Goal: Task Accomplishment & Management: Complete application form

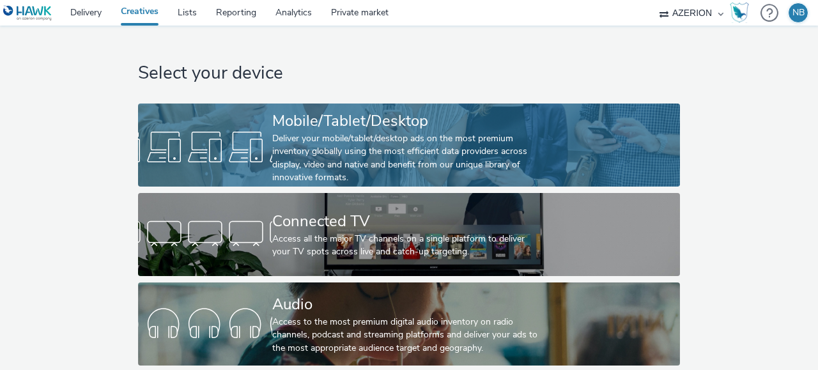
click at [338, 152] on div "Deliver your mobile/tablet/desktop ads on the most premium inventory globally u…" at bounding box center [406, 158] width 269 height 52
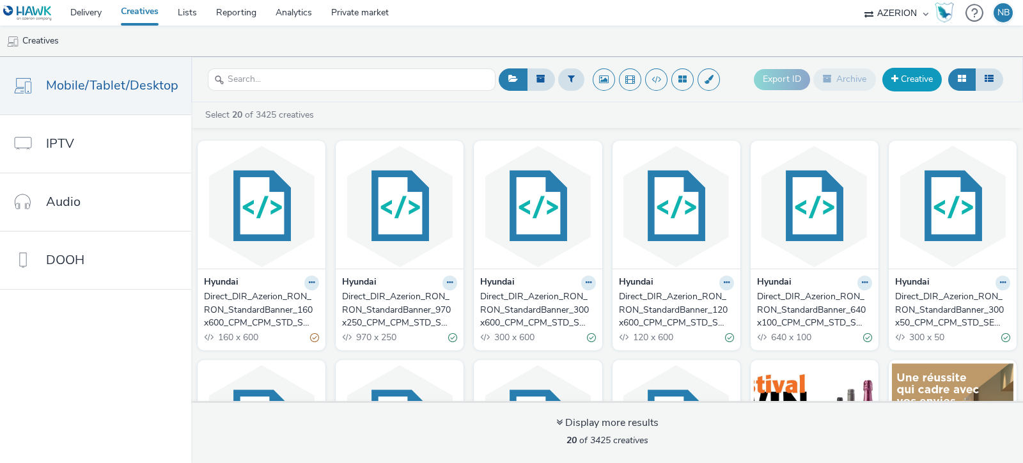
click at [818, 78] on link "Creative" at bounding box center [911, 79] width 59 height 23
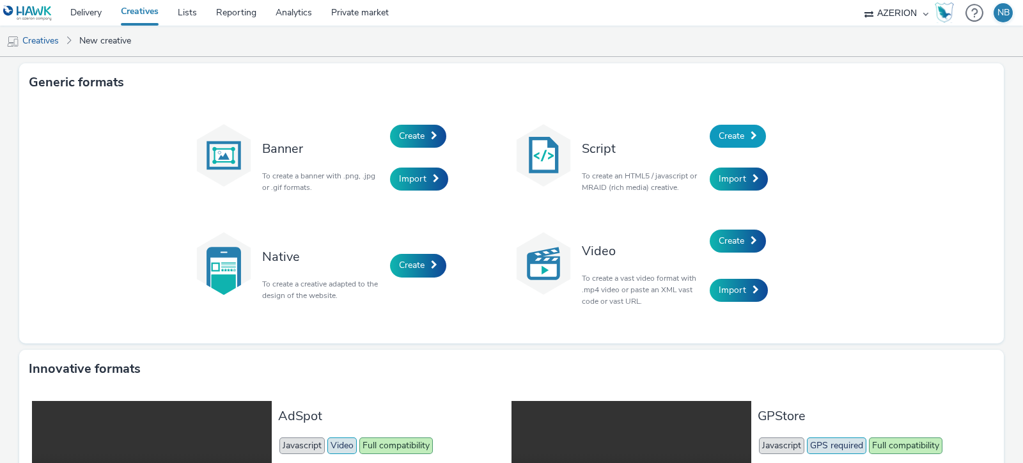
click at [744, 136] on link "Create" at bounding box center [738, 136] width 56 height 23
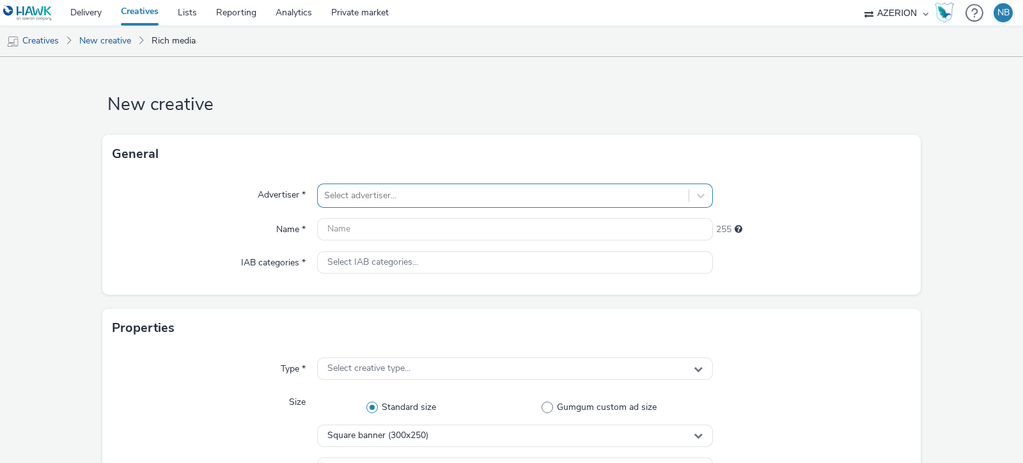
click at [387, 189] on div at bounding box center [503, 195] width 358 height 15
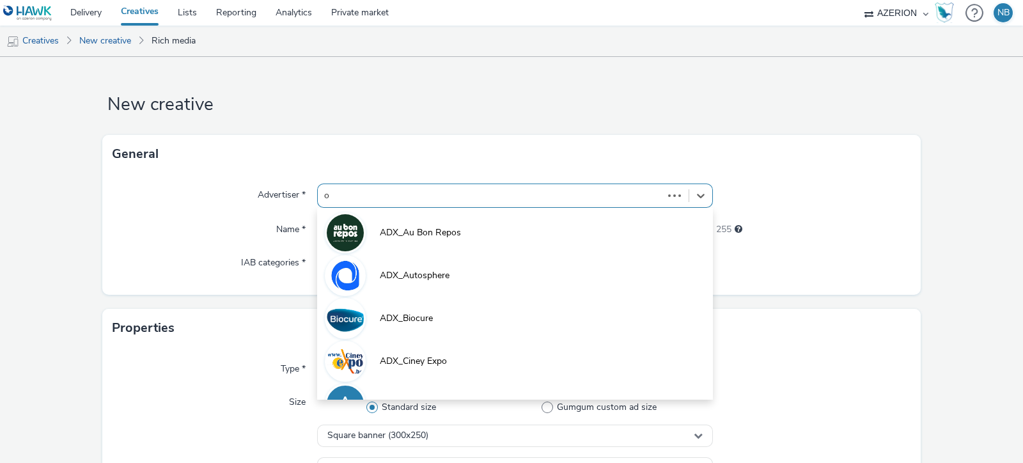
type input "or"
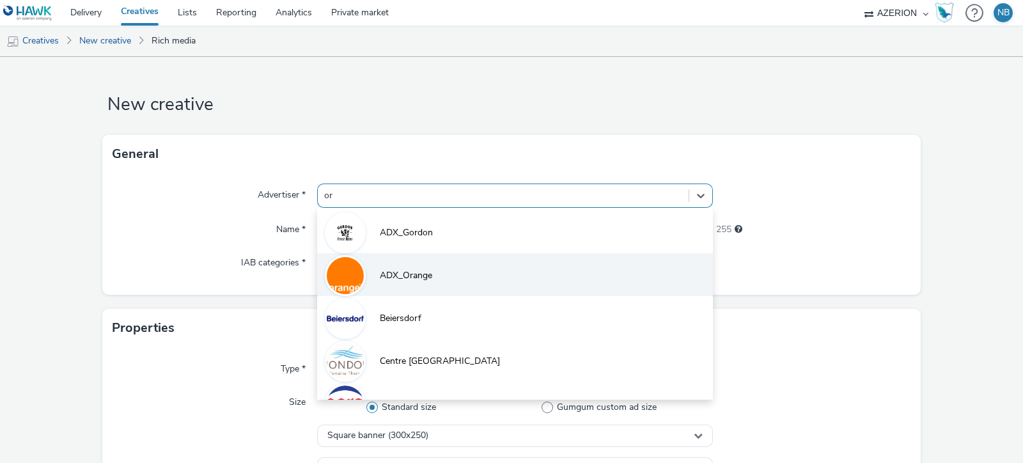
click at [389, 265] on li "ADX_Orange" at bounding box center [515, 274] width 396 height 43
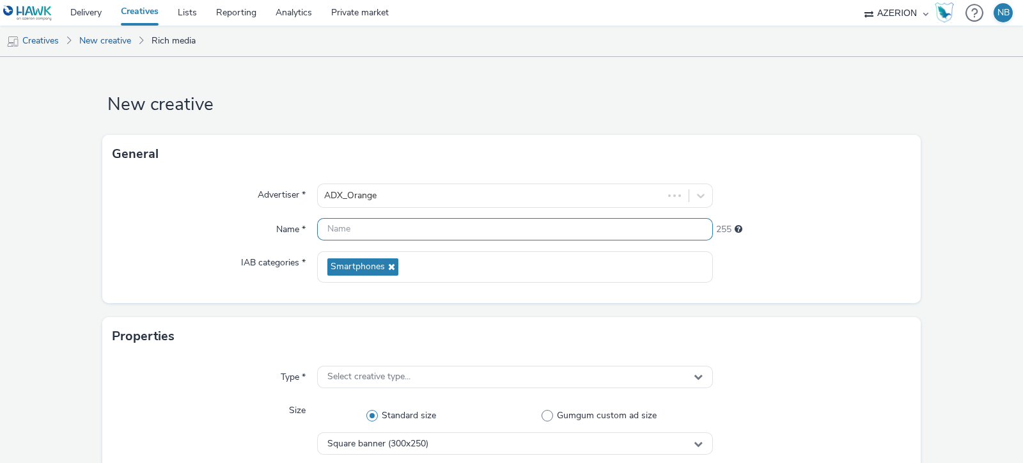
click at [387, 228] on input "text" at bounding box center [515, 229] width 396 height 22
paste input "Azerion-[PERSON_NAME] Geoloc_Geoloc Bernissart-Wide Skyscraper_DWSK_160x600_CPM…"
drag, startPoint x: 598, startPoint y: 225, endPoint x: 552, endPoint y: 222, distance: 45.5
click at [552, 222] on input "Azerion-[PERSON_NAME] Geoloc_Geoloc Bernissart-Wide Skyscraper_DWSK_160x600_CPM…" at bounding box center [515, 229] width 396 height 22
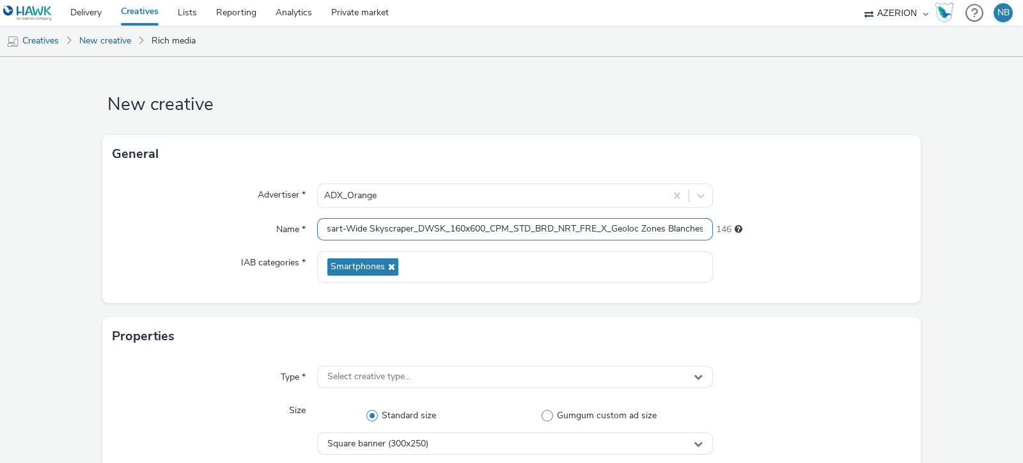
scroll to position [0, 151]
click at [248, 235] on div "Name *" at bounding box center [215, 229] width 205 height 23
click at [381, 226] on input "Azerion-[PERSON_NAME] Geoloc_Geoloc Bernissart-Wide Skyscraper_DWSK_160x600_CPM…" at bounding box center [515, 229] width 396 height 22
click at [406, 231] on input "Azerion-RON_Geoloc_Geoloc Bernissart-Wide Skyscraper_DWSK_160x600_CPM_STD_BRD_N…" at bounding box center [515, 229] width 396 height 22
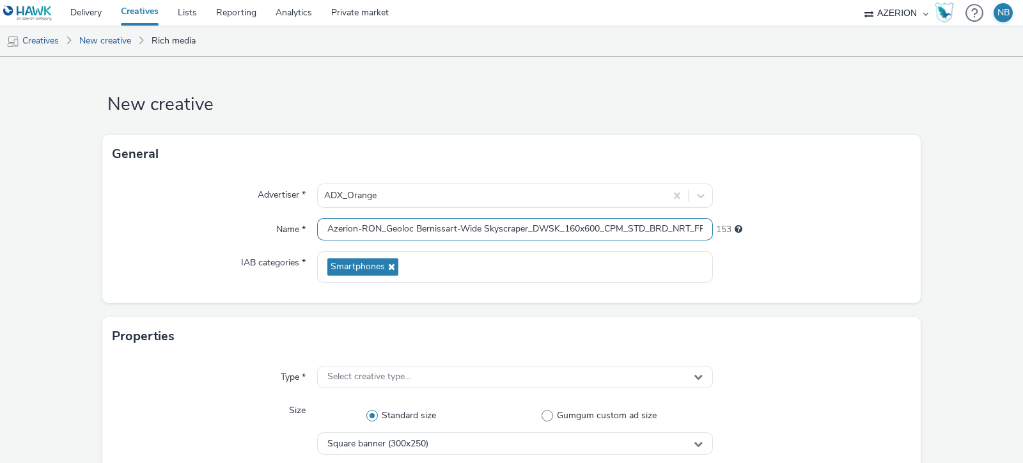
click at [413, 228] on input "Azerion-RON_Geoloc Bernissart-Wide Skyscraper_DWSK_160x600_CPM_STD_BRD_NRT_FRE_…" at bounding box center [515, 229] width 396 height 22
drag, startPoint x: 441, startPoint y: 230, endPoint x: 757, endPoint y: 244, distance: 316.2
click at [757, 244] on div "Advertiser * ADX_Orange Name * Azerion-RON_Geoloc_Bernissart-Wide Skyscraper_DW…" at bounding box center [511, 238] width 818 height 130
type input "Azerion-RON_Geoloc_Bernissart-Wide Skyscraper_DWSK_160x600_CPM_STD_BRD_NRT_FRE_…"
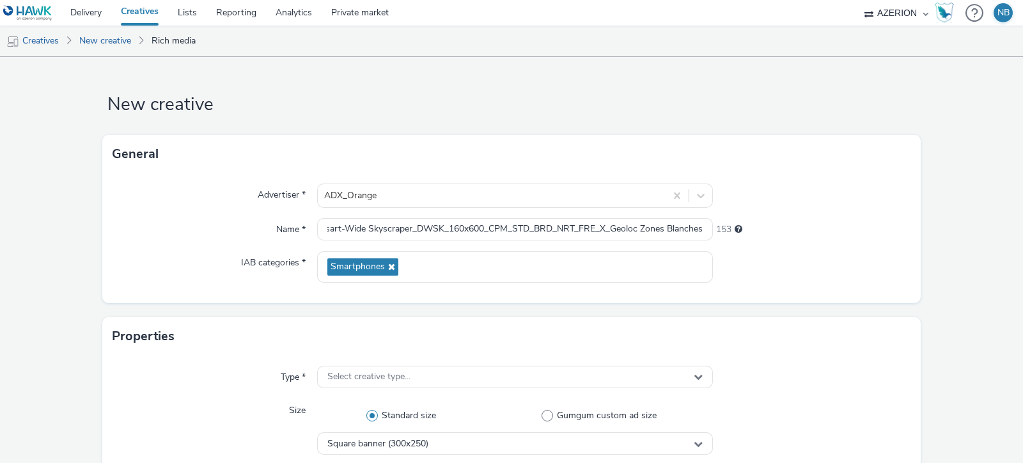
click at [247, 250] on div "Advertiser * ADX_Orange Name * Azerion-RON_Geoloc_Bernissart-Wide Skyscraper_DW…" at bounding box center [511, 238] width 818 height 130
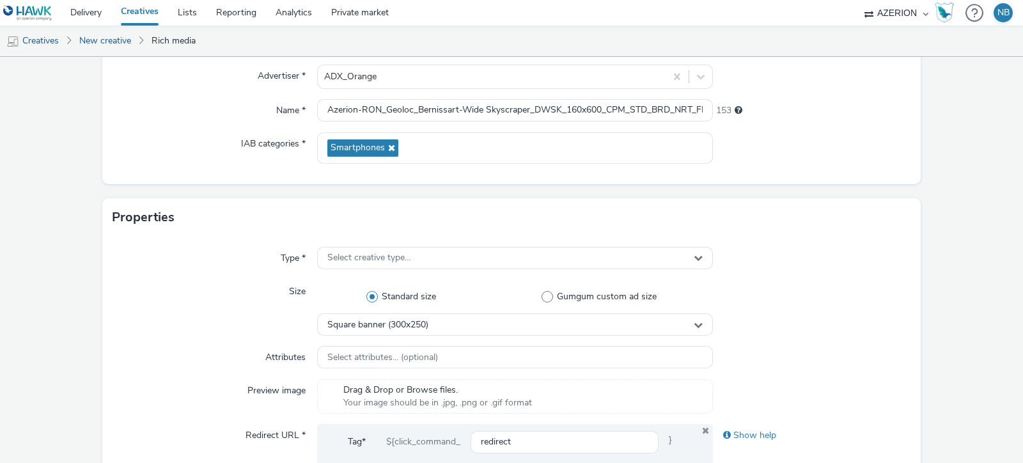
scroll to position [120, 0]
click at [382, 246] on div "Select creative type..." at bounding box center [515, 257] width 396 height 22
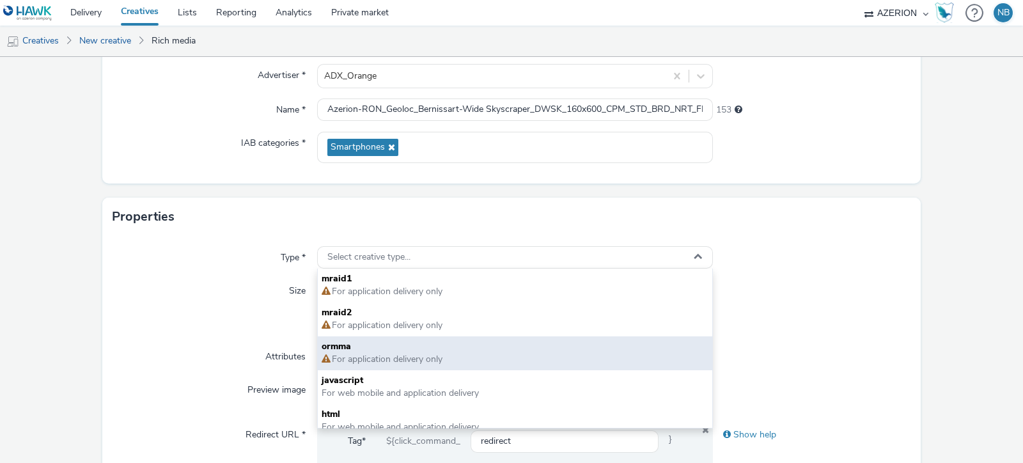
scroll to position [9, 0]
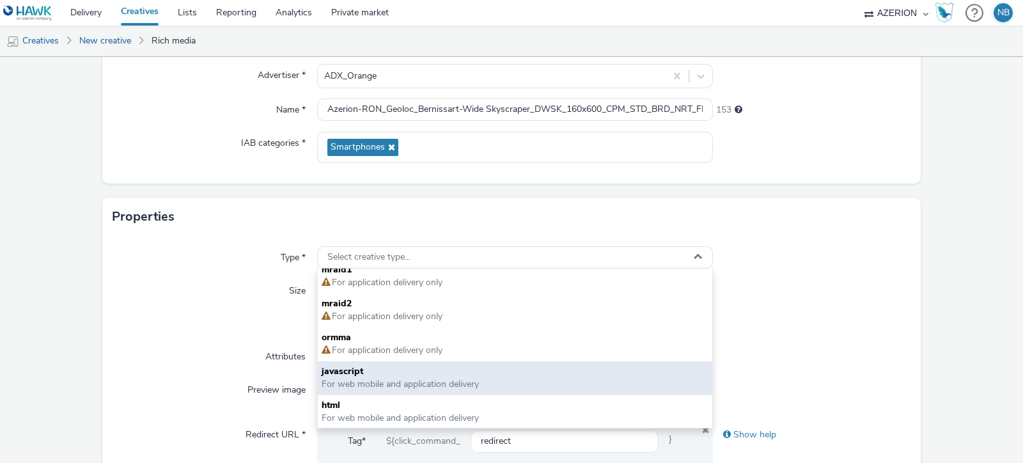
click at [349, 366] on span "javascript" at bounding box center [515, 371] width 387 height 13
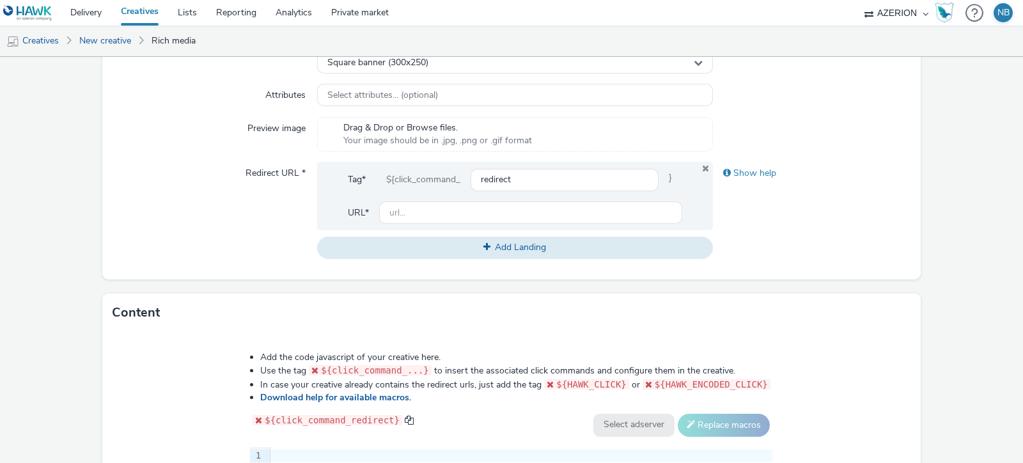
scroll to position [298, 0]
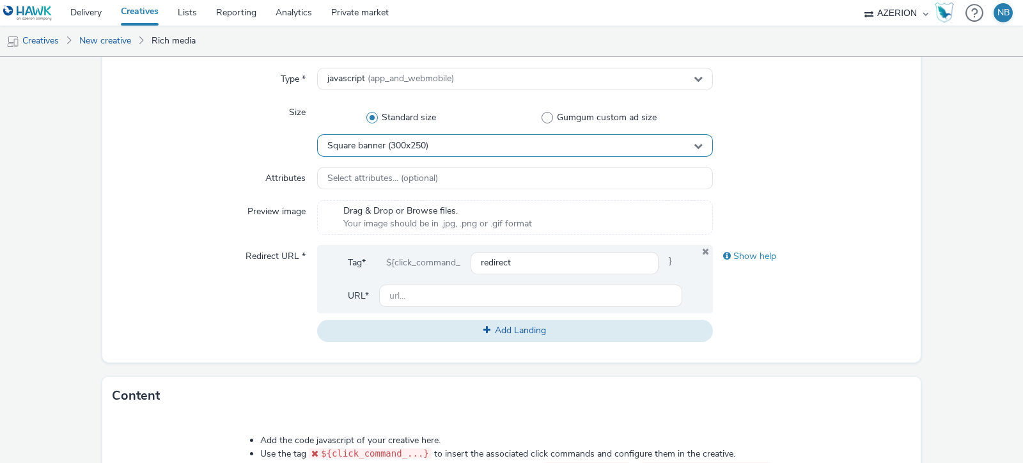
click at [396, 141] on span "Square banner (300x250)" at bounding box center [377, 146] width 101 height 11
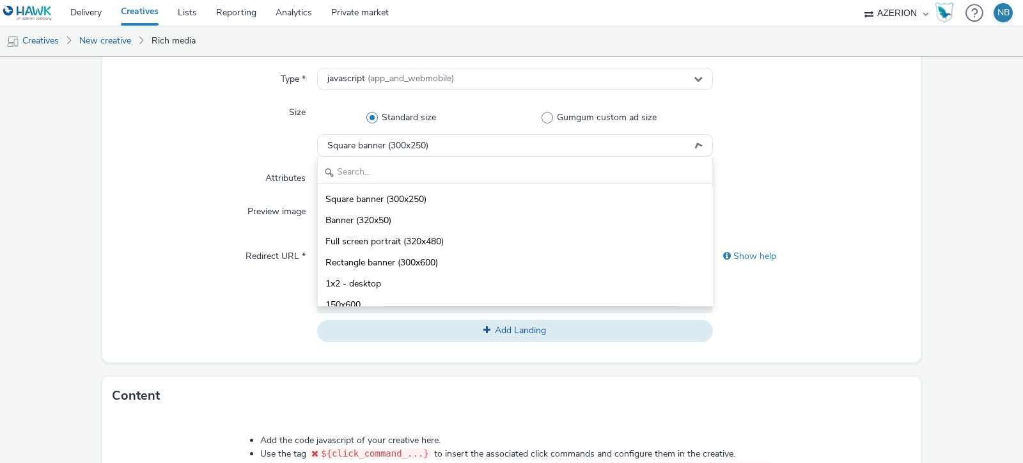
click at [240, 150] on div "Size" at bounding box center [215, 129] width 205 height 56
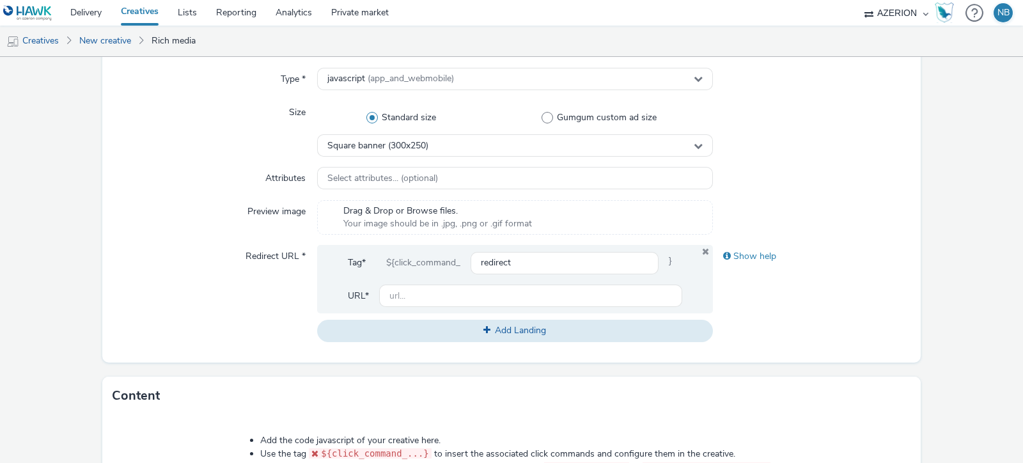
scroll to position [640, 0]
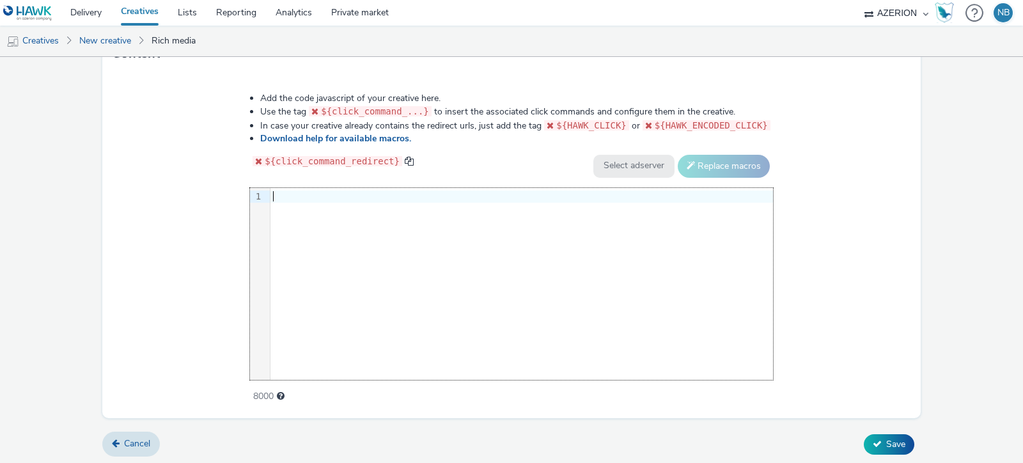
click at [344, 238] on div "9 1 ›" at bounding box center [511, 284] width 523 height 192
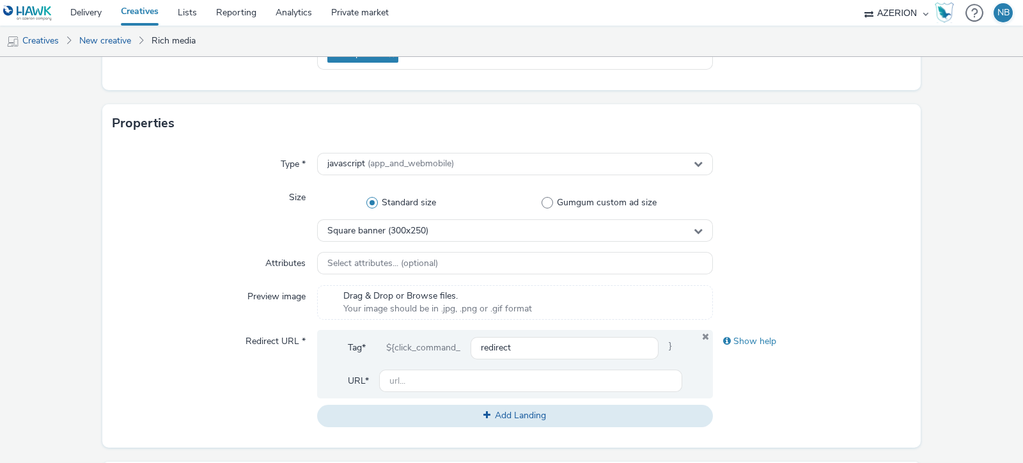
scroll to position [212, 0]
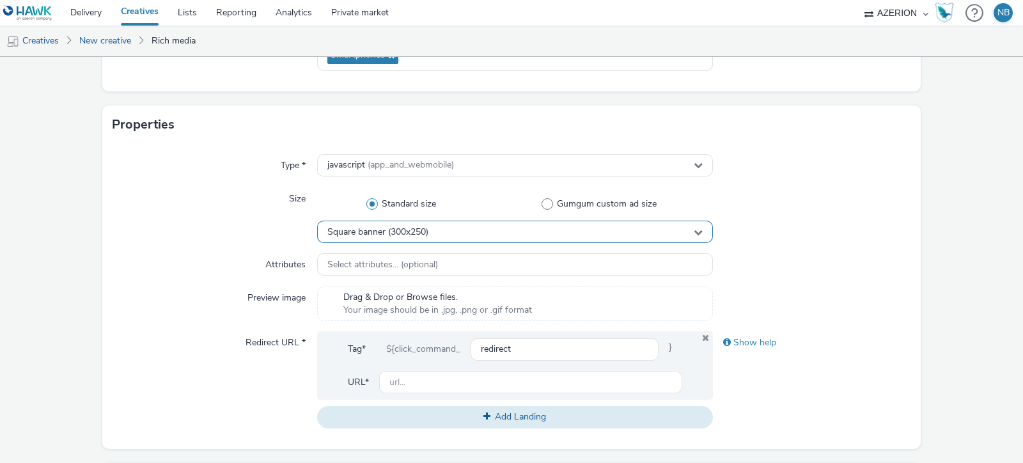
click at [364, 235] on span "Square banner (300x250)" at bounding box center [377, 232] width 101 height 11
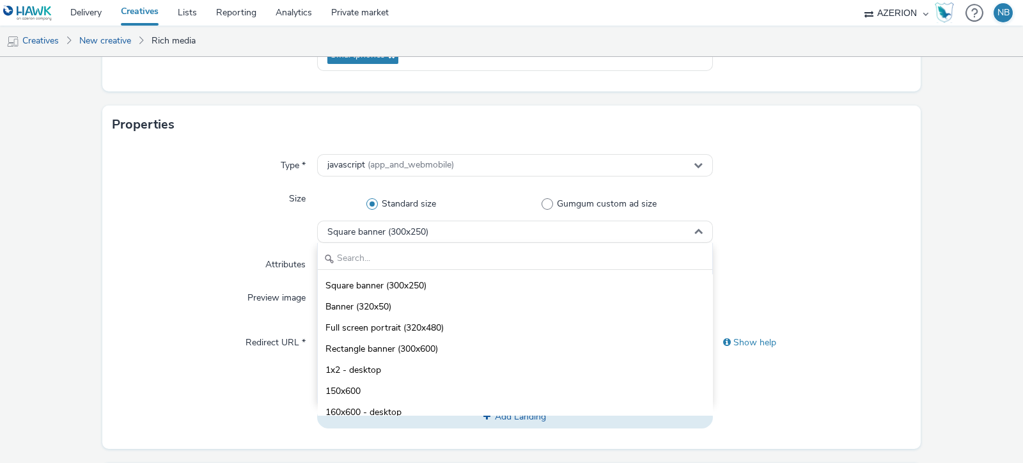
click at [384, 269] on div "Square banner (300x250) Banner (320x50) Full screen portrait (320x480) Rectangl…" at bounding box center [515, 323] width 396 height 160
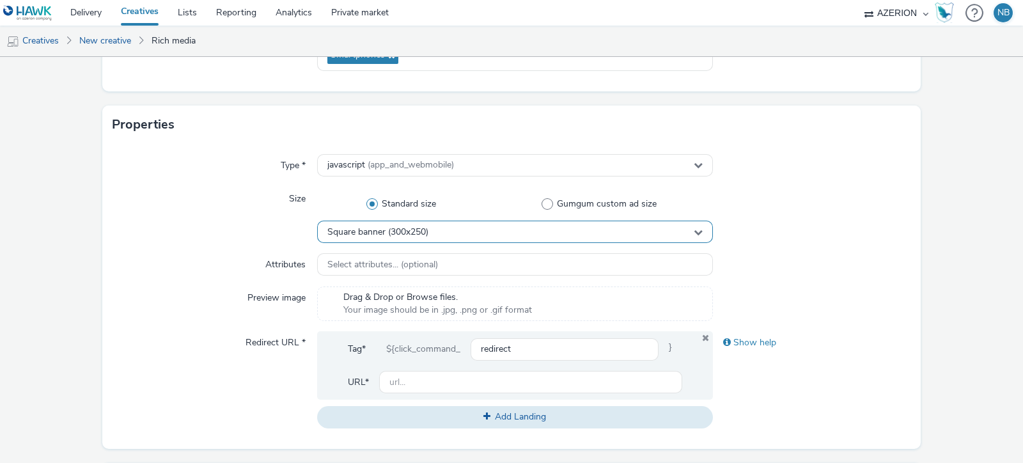
click at [374, 239] on div "Square banner (300x250)" at bounding box center [515, 232] width 396 height 22
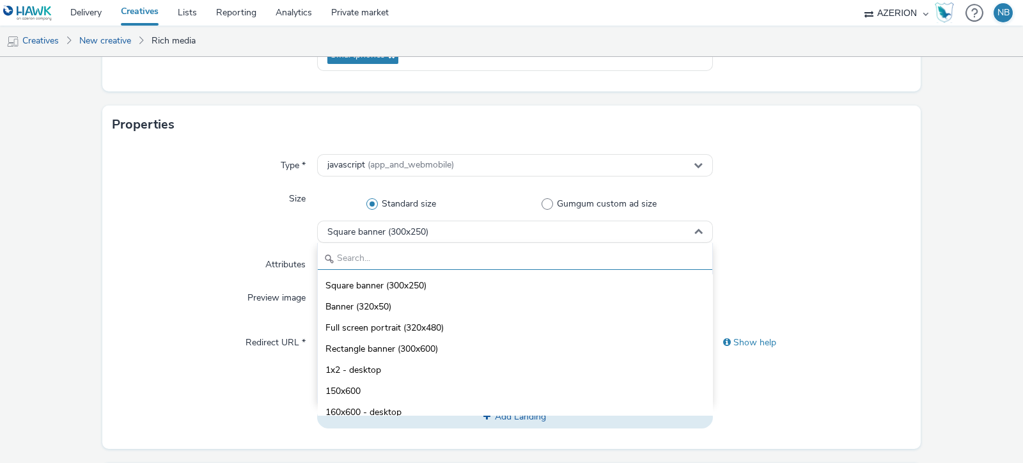
click at [364, 258] on input "text" at bounding box center [515, 258] width 394 height 22
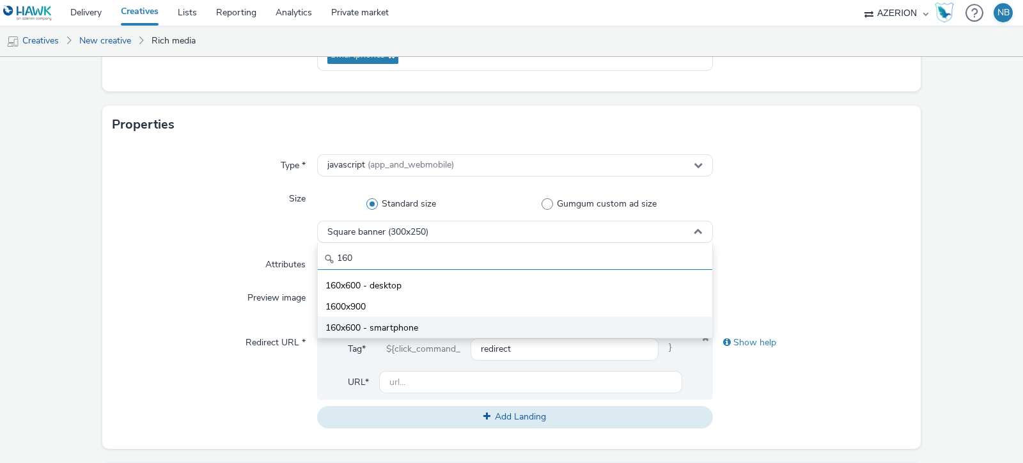
type input "160"
click at [367, 324] on span "160x600 - smartphone" at bounding box center [371, 328] width 93 height 13
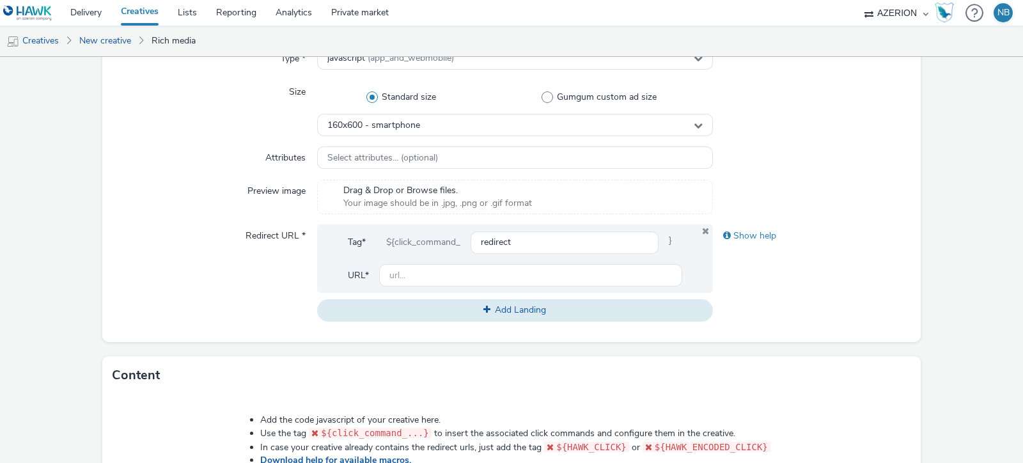
scroll to position [325, 0]
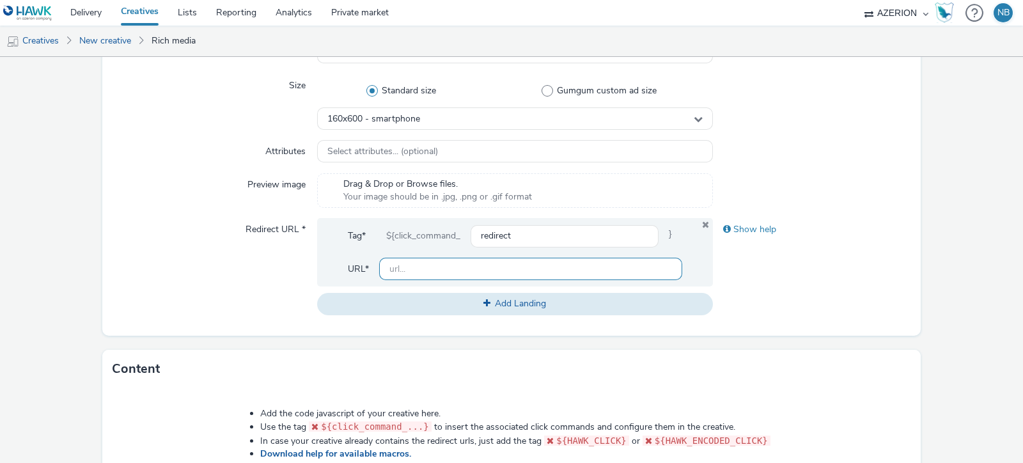
click at [451, 267] on input "text" at bounding box center [530, 269] width 303 height 22
paste input "[URL][DOMAIN_NAME]"
type input "[URL][DOMAIN_NAME]"
click at [205, 298] on div "Redirect URL *" at bounding box center [215, 266] width 205 height 97
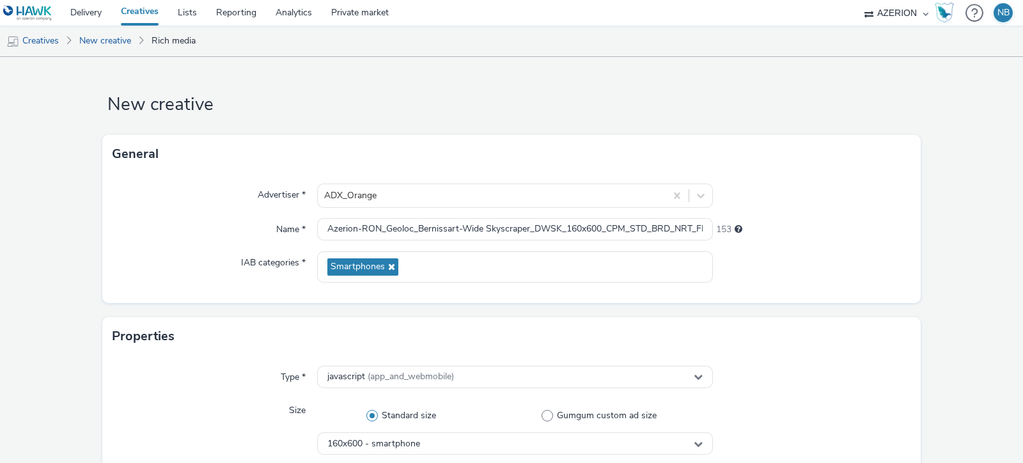
scroll to position [653, 0]
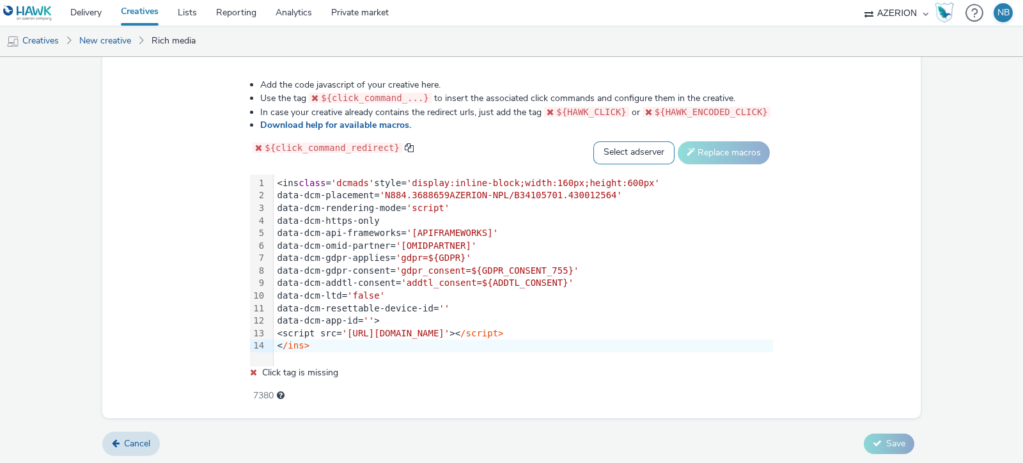
click at [628, 159] on select "Select adserver Sizmek DCM Adform Sting" at bounding box center [633, 152] width 81 height 23
select select "dcm"
click at [593, 141] on select "Select adserver Sizmek DCM Adform Sting" at bounding box center [633, 152] width 81 height 23
click at [720, 147] on button "Replace macros" at bounding box center [724, 152] width 92 height 23
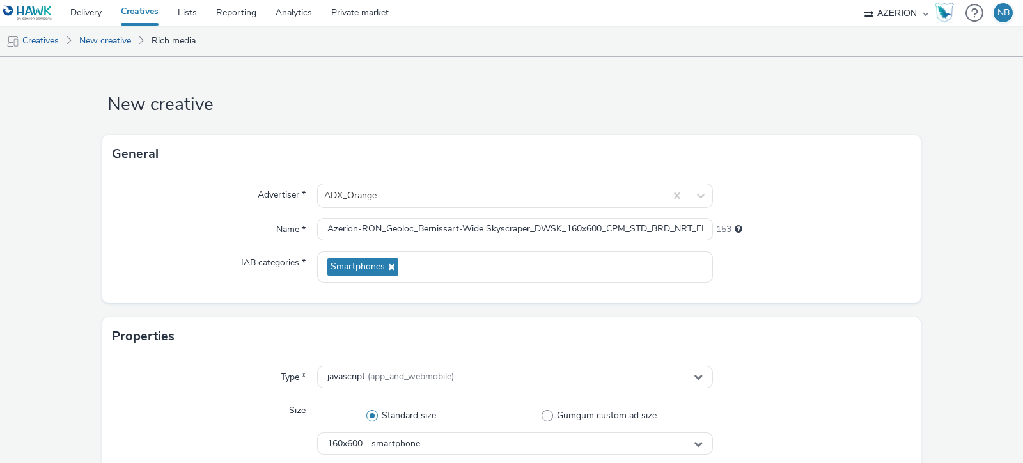
scroll to position [640, 0]
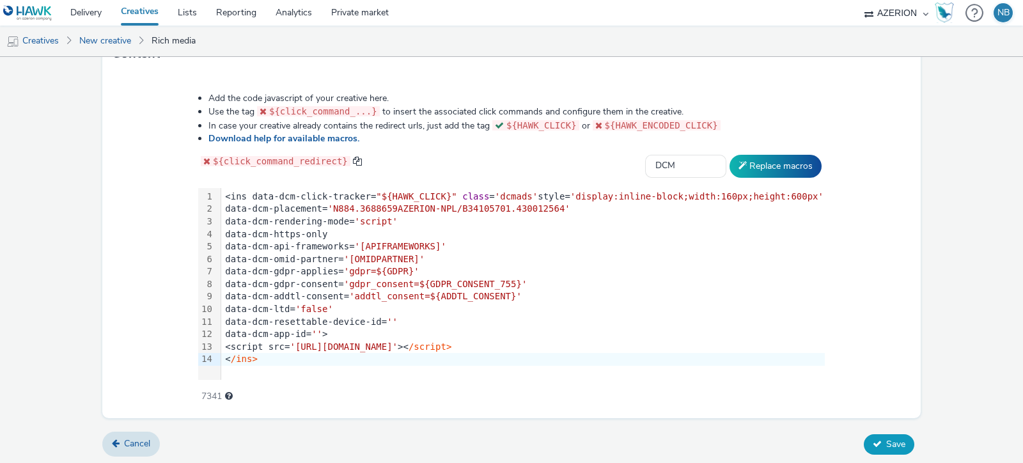
click at [818, 370] on icon at bounding box center [877, 443] width 9 height 9
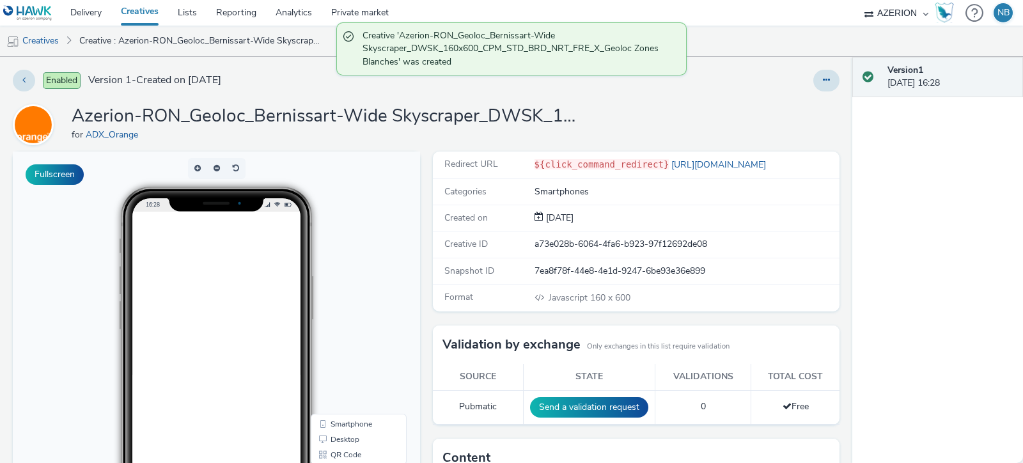
click at [194, 70] on div "Enabled Version 1 - Created on [DATE]" at bounding box center [261, 81] width 496 height 22
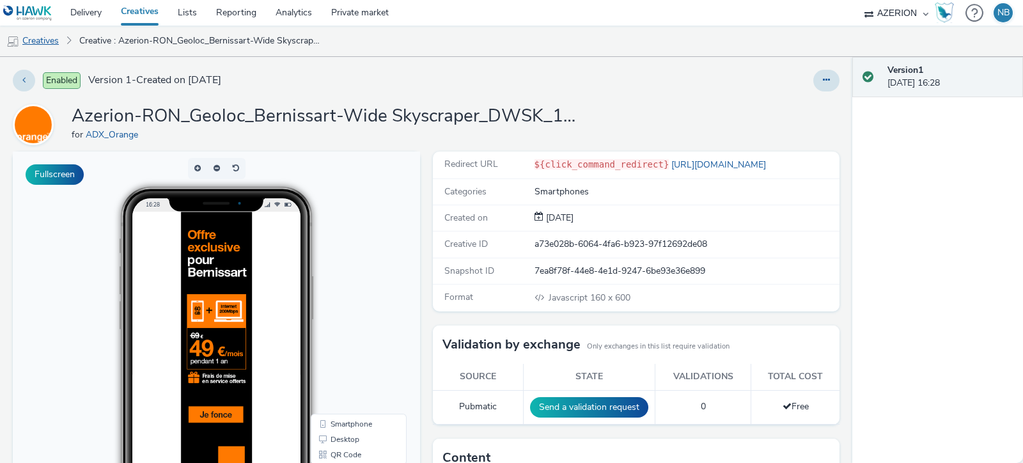
click at [44, 43] on link "Creatives" at bounding box center [32, 41] width 65 height 31
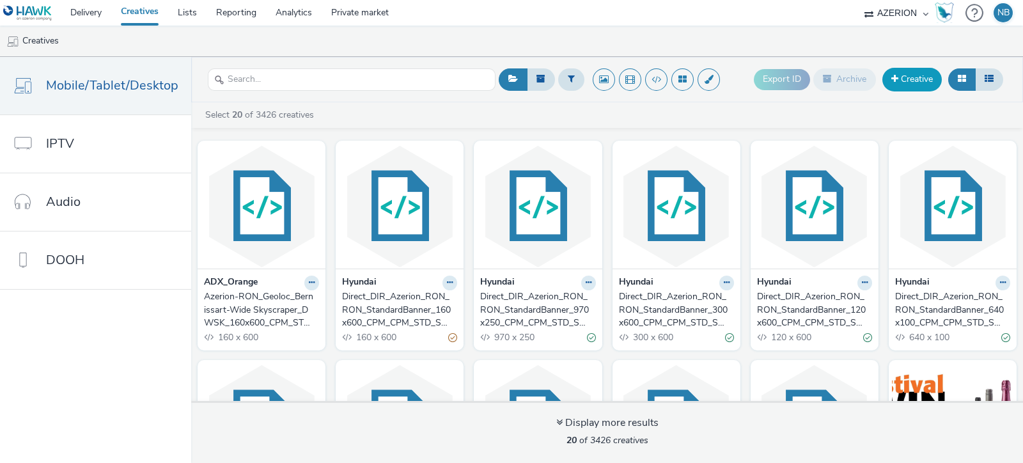
click at [818, 80] on link "Creative" at bounding box center [911, 79] width 59 height 23
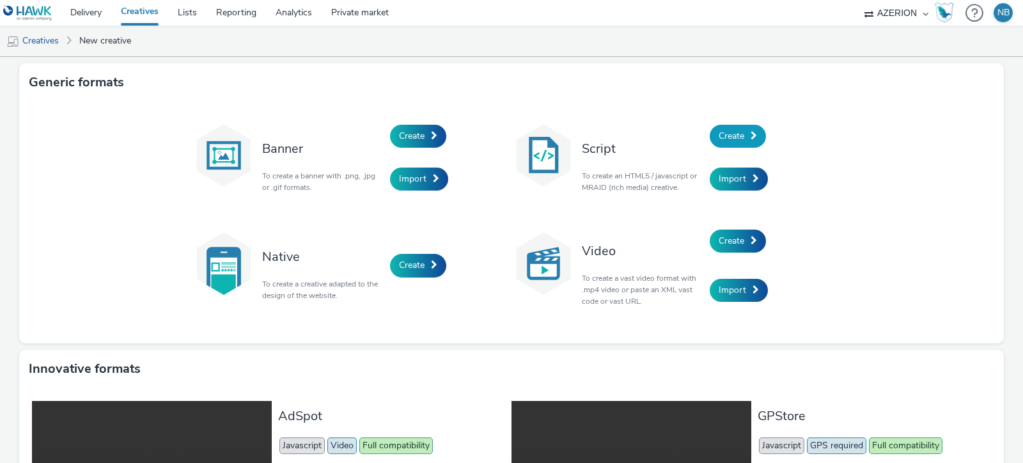
click at [755, 132] on link "Create" at bounding box center [738, 136] width 56 height 23
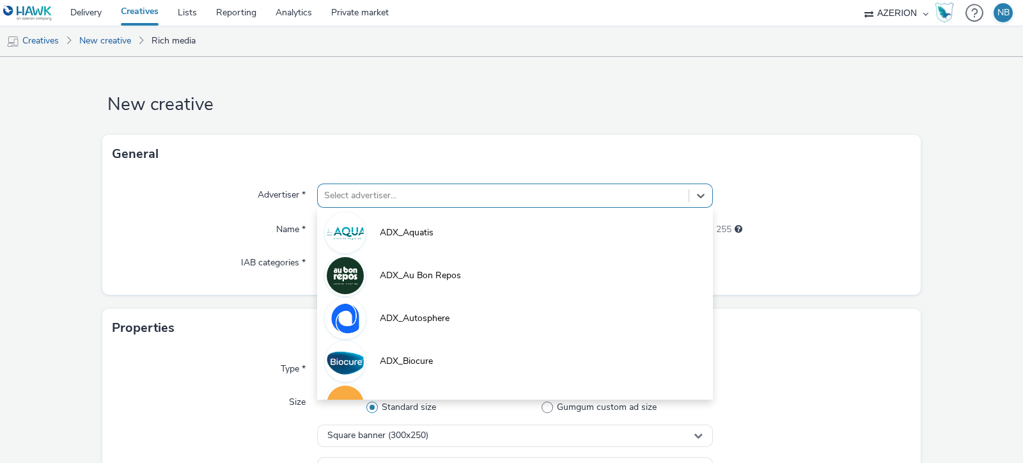
click at [425, 197] on div at bounding box center [503, 195] width 358 height 15
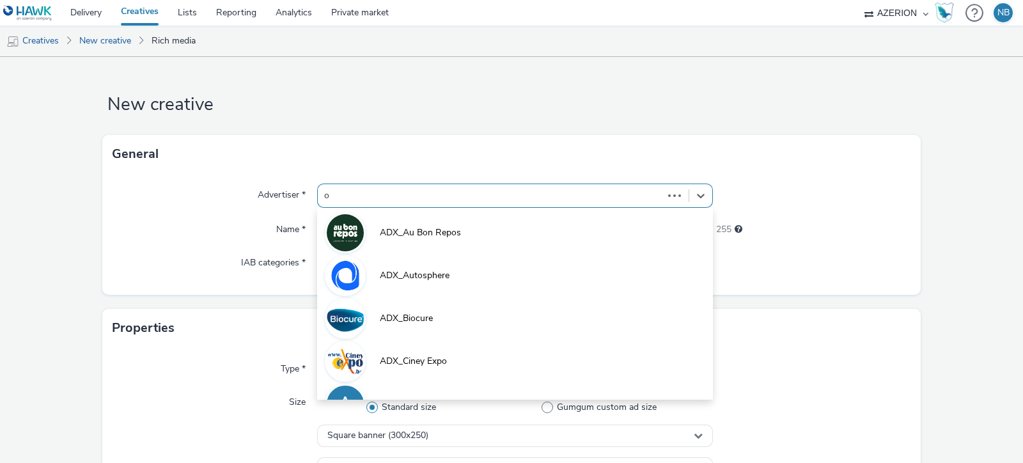
type input "or"
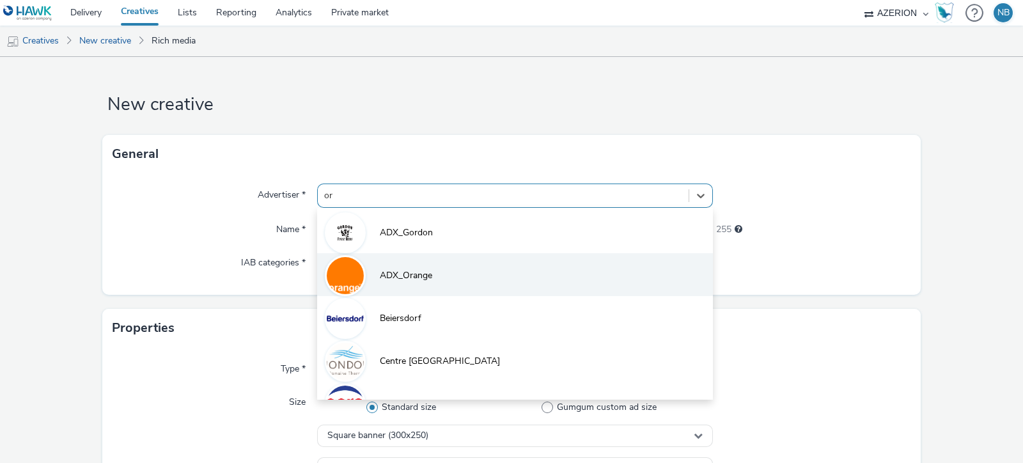
click at [371, 279] on li "ADX_Orange" at bounding box center [515, 274] width 396 height 43
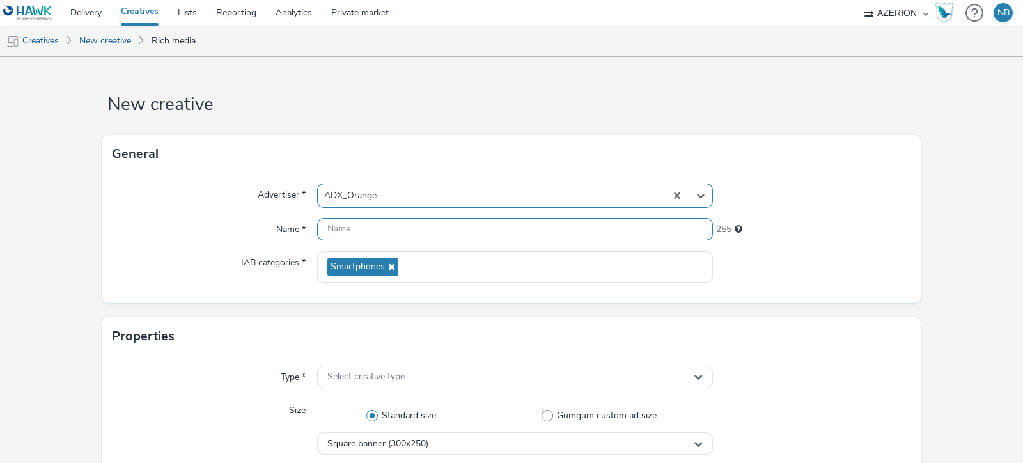
click at [387, 231] on input "text" at bounding box center [515, 229] width 396 height 22
paste input "Azerion-[PERSON_NAME] Geoloc_Geoloc [GEOGRAPHIC_DATA]-Feature Phone Small Banne…"
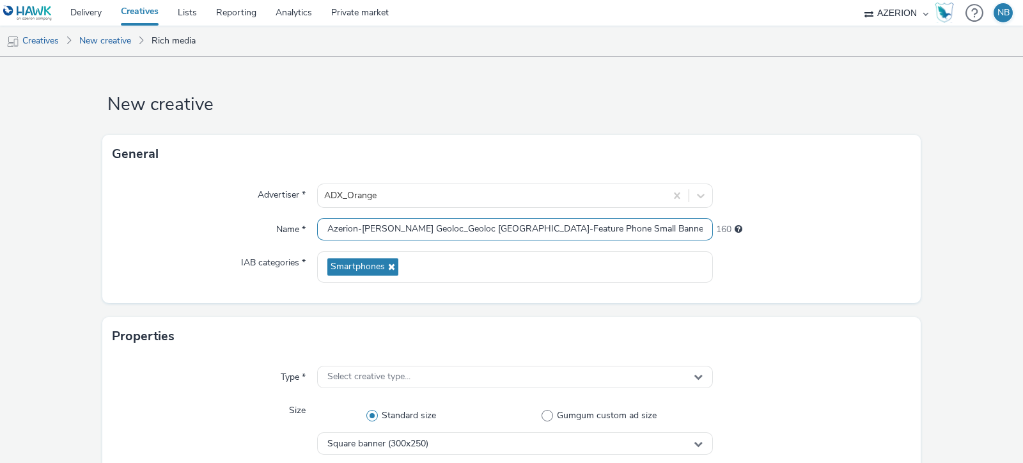
scroll to position [0, 80]
type input "Azerion-[PERSON_NAME] Geoloc_Geoloc [GEOGRAPHIC_DATA]-Feature Phone Small Banne…"
click at [189, 261] on div "IAB categories *" at bounding box center [215, 266] width 205 height 31
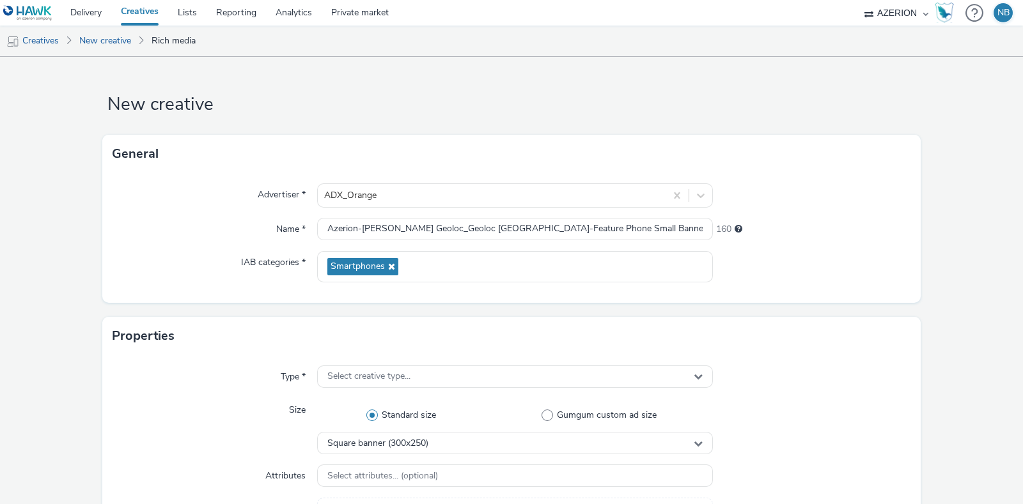
scroll to position [253, 0]
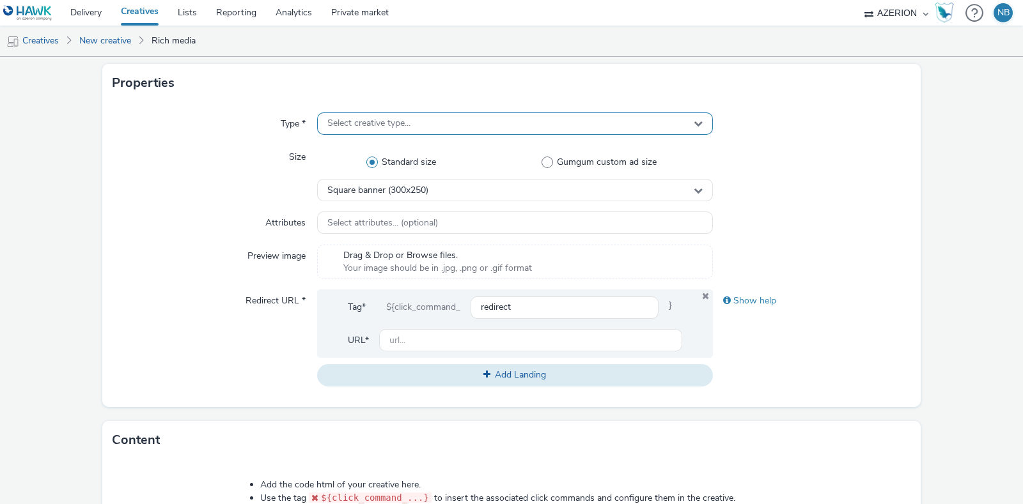
click at [410, 132] on div "Select creative type..." at bounding box center [515, 124] width 396 height 22
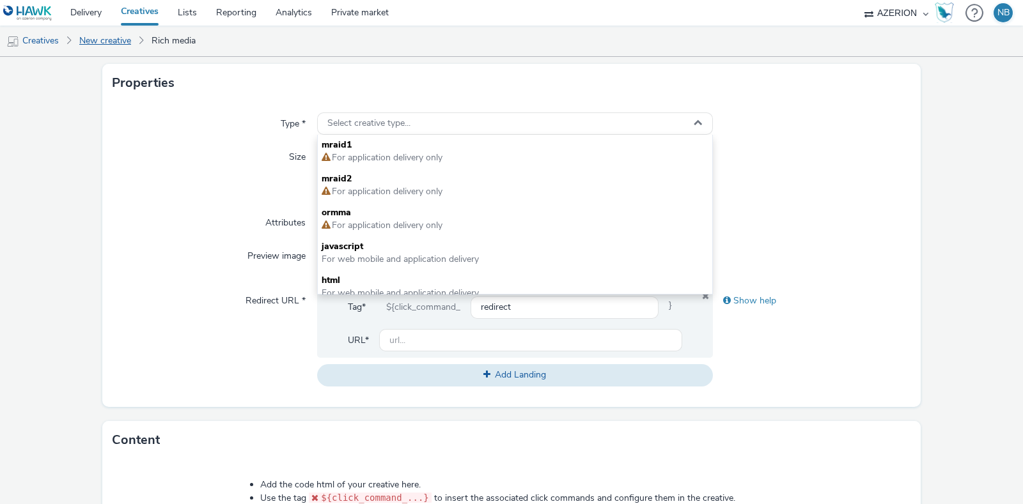
click at [117, 40] on link "New creative" at bounding box center [105, 41] width 65 height 31
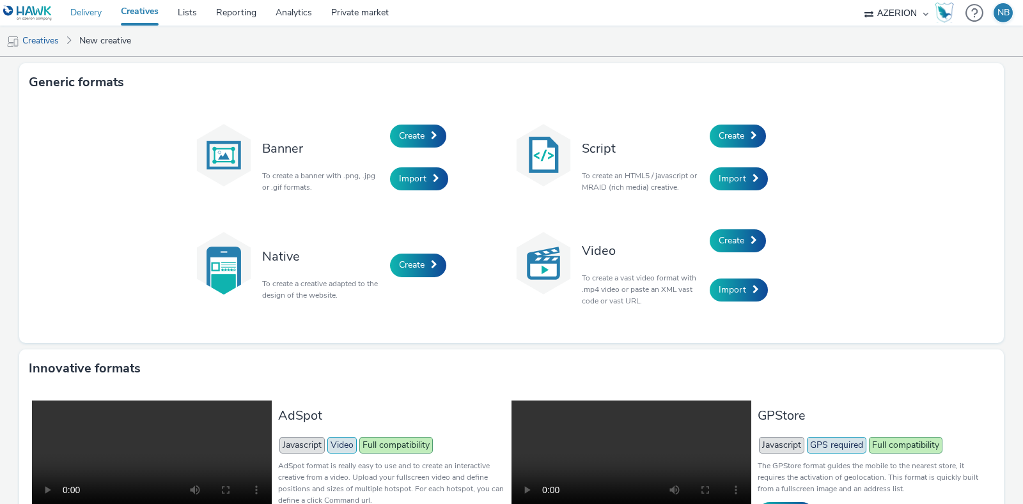
click at [86, 15] on link "Delivery" at bounding box center [86, 13] width 51 height 26
